Goal: Task Accomplishment & Management: Manage account settings

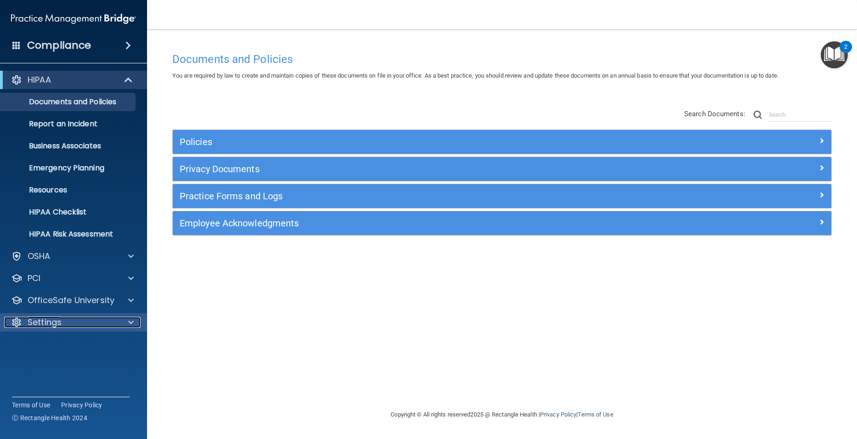
click at [50, 319] on p "Settings" at bounding box center [45, 322] width 34 height 11
click at [47, 369] on p "My Users" at bounding box center [68, 366] width 125 height 9
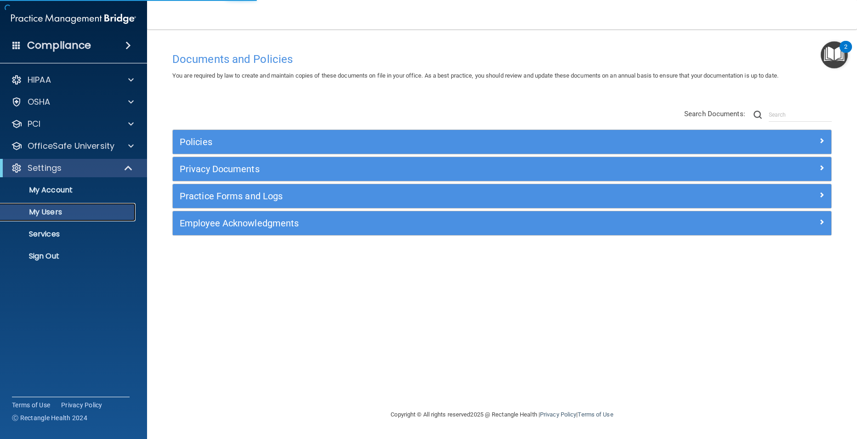
select select "20"
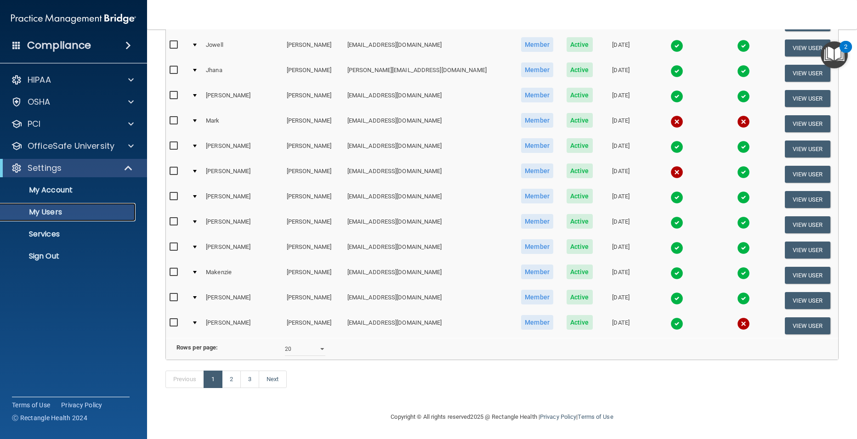
scroll to position [321, 0]
click at [210, 377] on link "1" at bounding box center [212, 379] width 19 height 17
click at [228, 380] on link "2" at bounding box center [231, 379] width 19 height 17
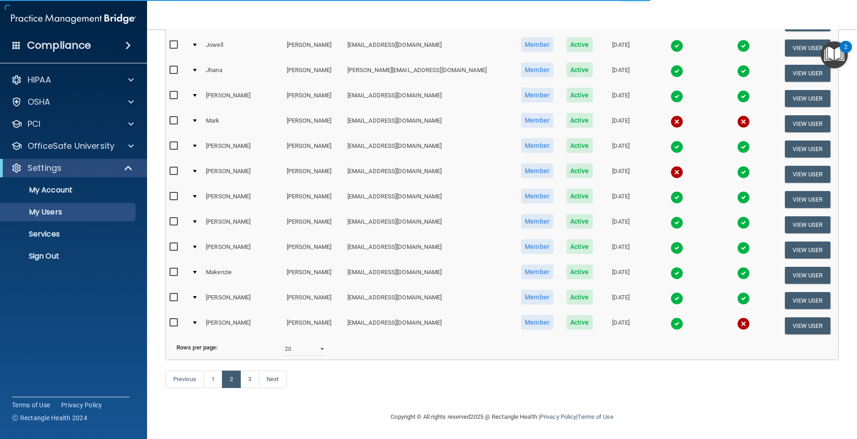
select select "20"
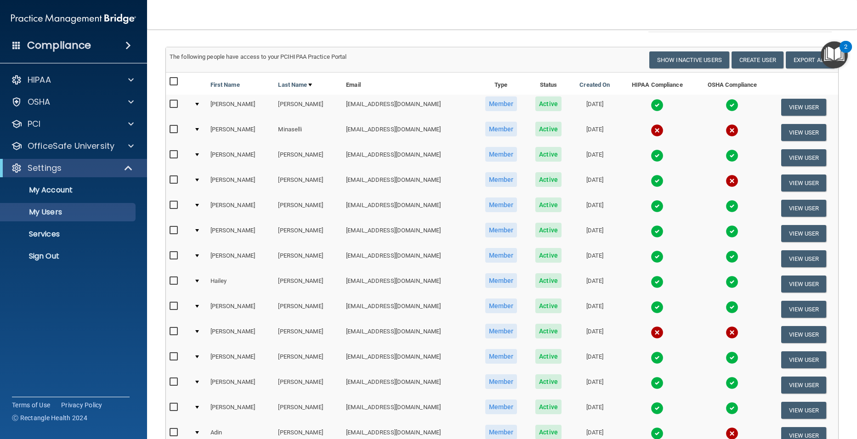
scroll to position [92, 0]
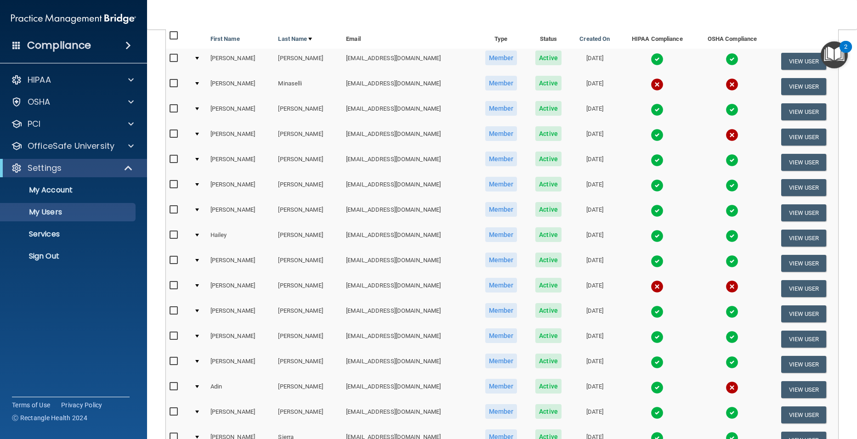
click at [650, 158] on img at bounding box center [656, 160] width 13 height 13
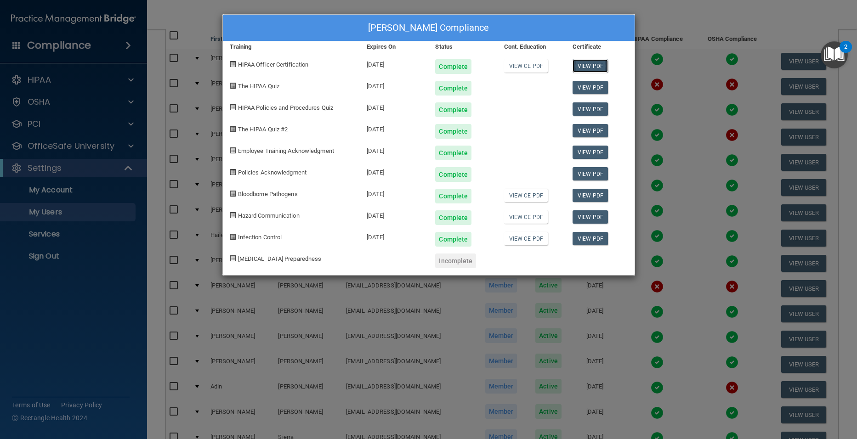
click at [599, 63] on link "View PDF" at bounding box center [589, 65] width 35 height 13
click at [603, 89] on link "View PDF" at bounding box center [589, 87] width 35 height 13
click at [602, 107] on link "View PDF" at bounding box center [589, 108] width 35 height 13
click at [591, 130] on link "View PDF" at bounding box center [589, 130] width 35 height 13
click at [595, 148] on link "View PDF" at bounding box center [589, 152] width 35 height 13
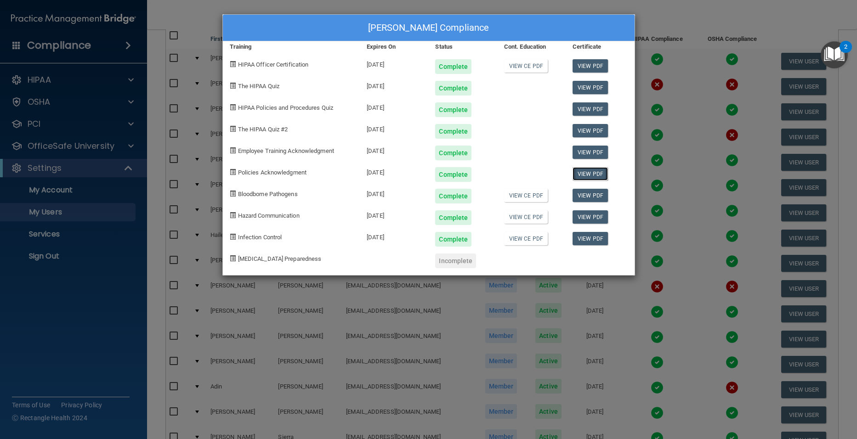
click at [584, 174] on link "View PDF" at bounding box center [589, 173] width 35 height 13
click at [586, 194] on link "View PDF" at bounding box center [589, 195] width 35 height 13
click at [593, 211] on link "View PDF" at bounding box center [589, 216] width 35 height 13
click at [589, 243] on link "View PDF" at bounding box center [589, 238] width 35 height 13
click at [761, 17] on div "[PERSON_NAME] Compliance Training Expires On Status Cont. Education Certificate…" at bounding box center [428, 219] width 857 height 439
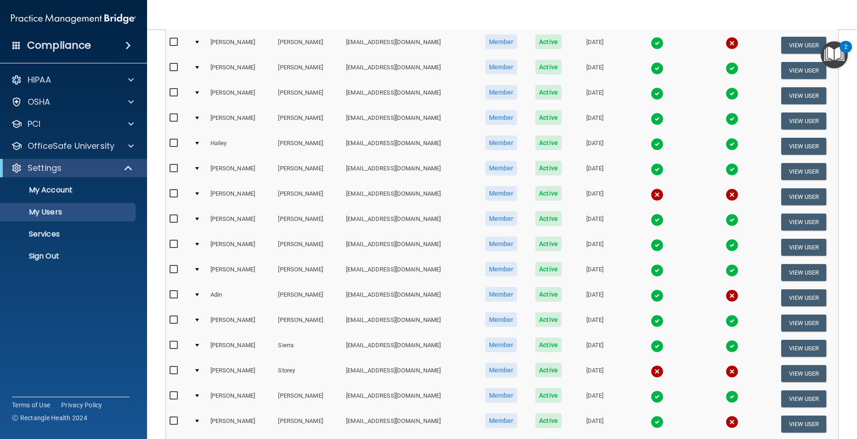
scroll to position [230, 0]
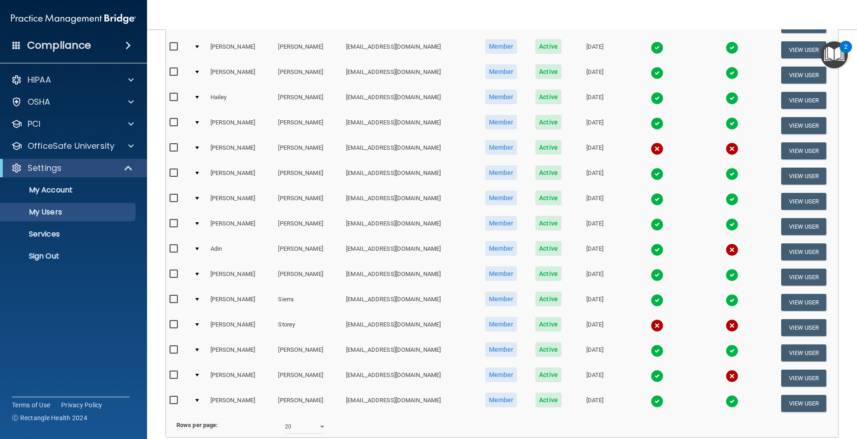
click at [650, 250] on img at bounding box center [656, 249] width 13 height 13
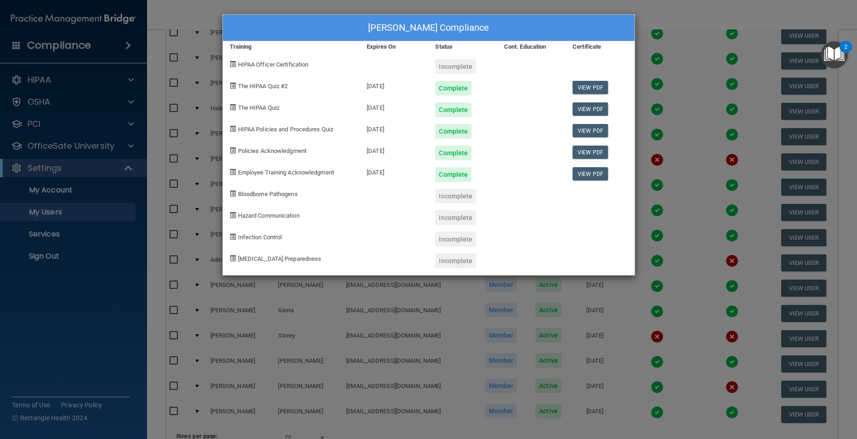
click at [682, 45] on div "[PERSON_NAME] Compliance Training Expires On Status Cont. Education Certificate…" at bounding box center [428, 219] width 857 height 439
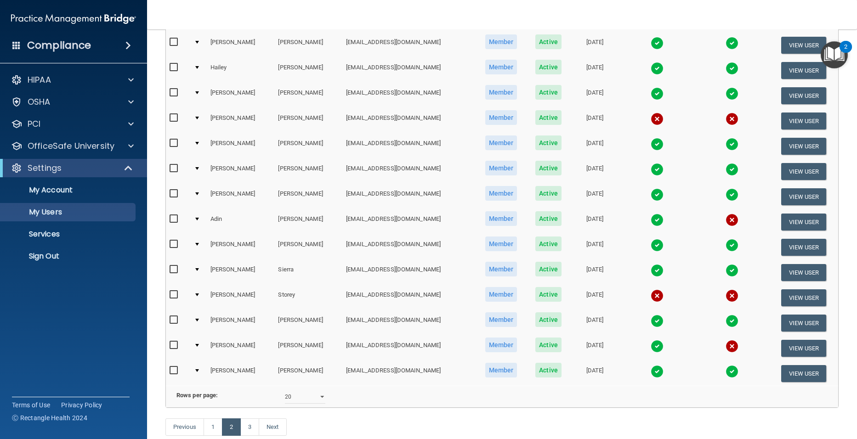
scroll to position [276, 0]
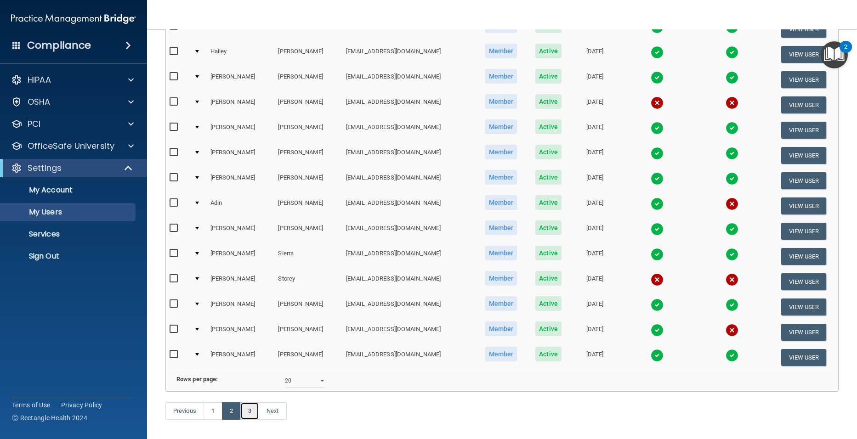
drag, startPoint x: 251, startPoint y: 426, endPoint x: 260, endPoint y: 426, distance: 8.7
click at [251, 420] on link "3" at bounding box center [249, 410] width 19 height 17
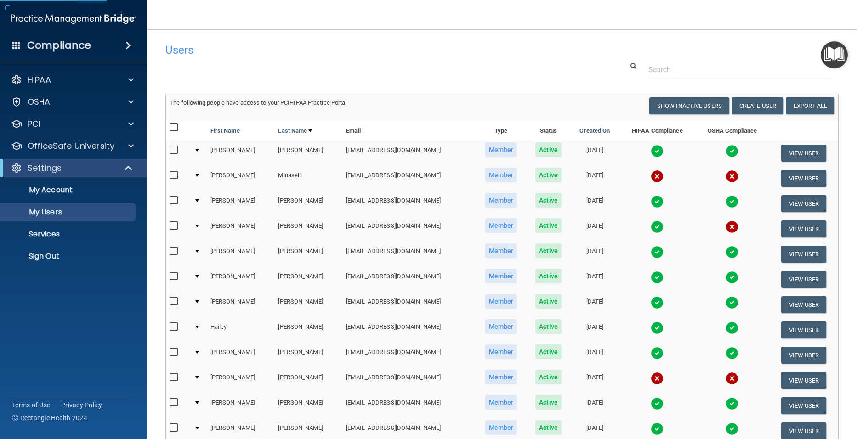
select select "20"
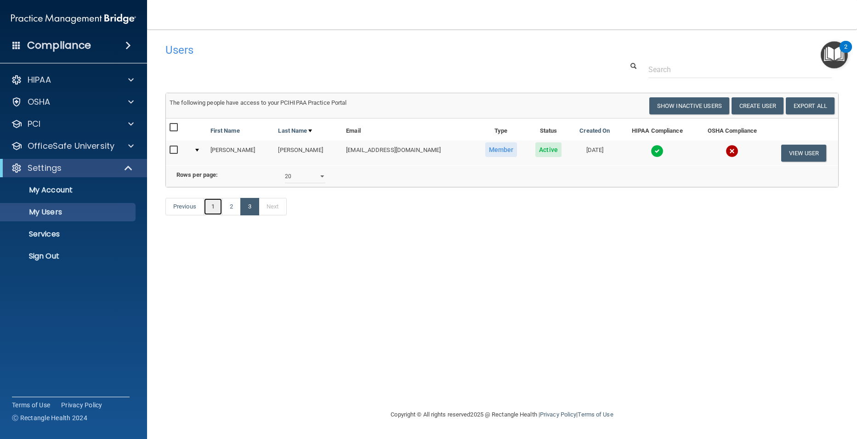
click at [215, 215] on link "1" at bounding box center [212, 206] width 19 height 17
select select "20"
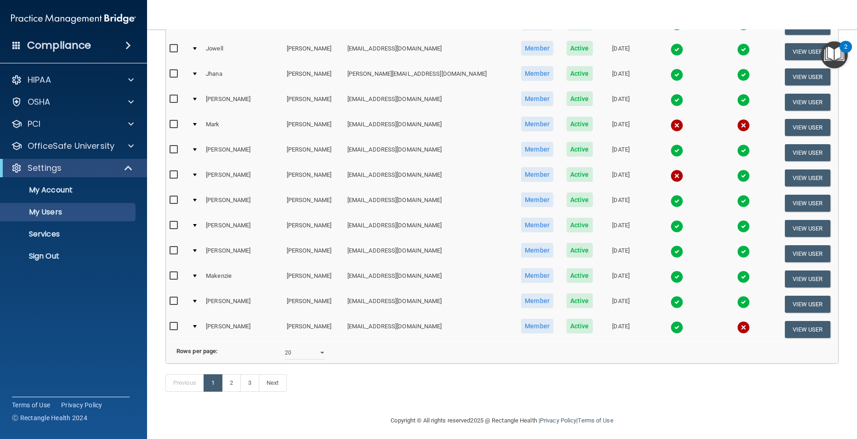
scroll to position [321, 0]
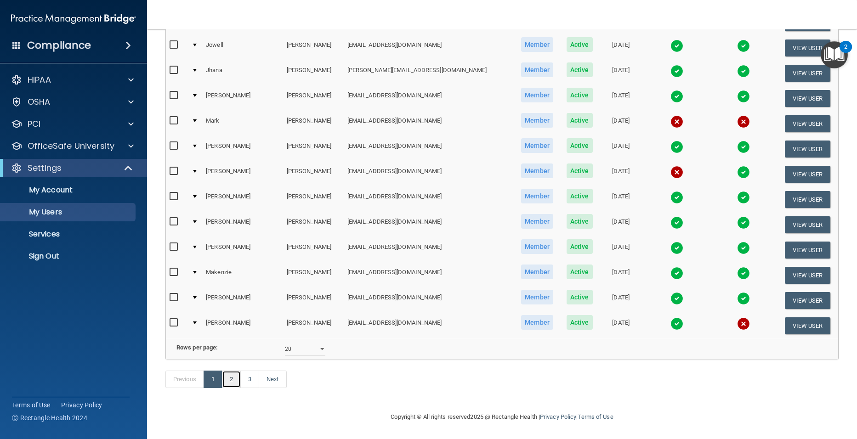
click at [231, 382] on link "2" at bounding box center [231, 379] width 19 height 17
select select "20"
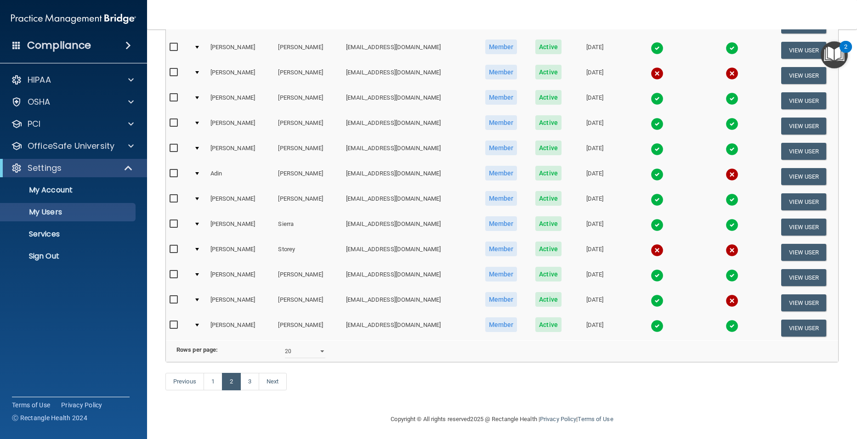
scroll to position [321, 0]
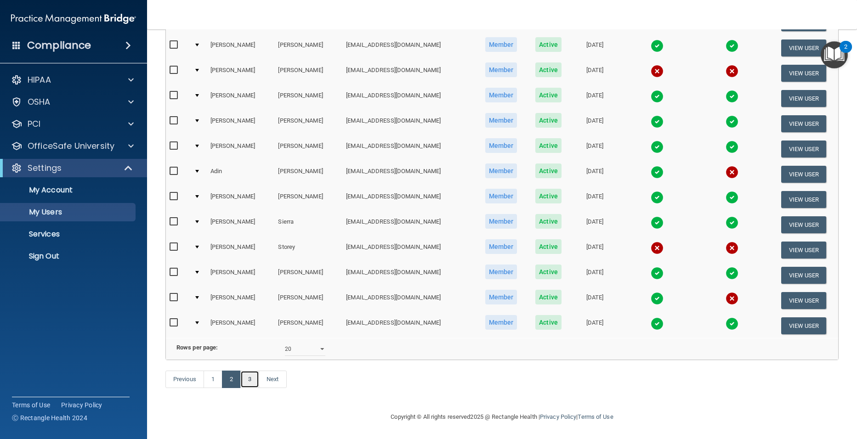
click at [251, 377] on link "3" at bounding box center [249, 379] width 19 height 17
select select "20"
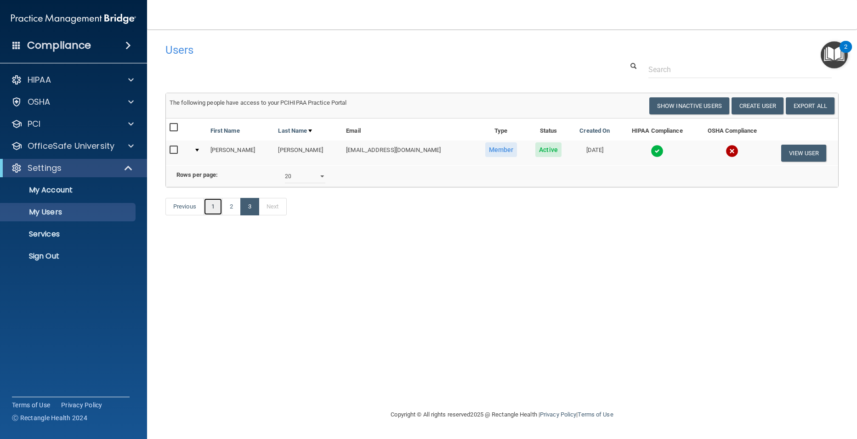
click at [217, 215] on link "1" at bounding box center [212, 206] width 19 height 17
select select "20"
